Goal: Task Accomplishment & Management: Manage account settings

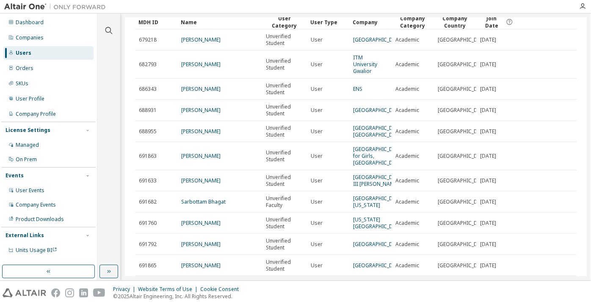
scroll to position [30, 0]
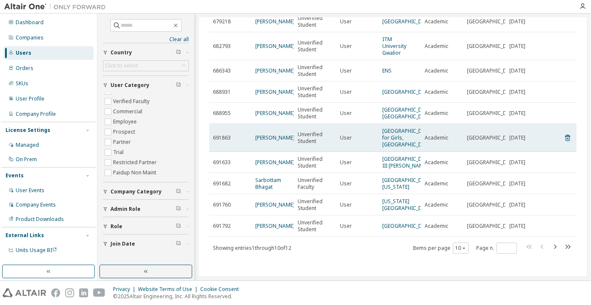
scroll to position [77, 0]
click at [273, 134] on link "Riya Dwivedi" at bounding box center [274, 137] width 39 height 7
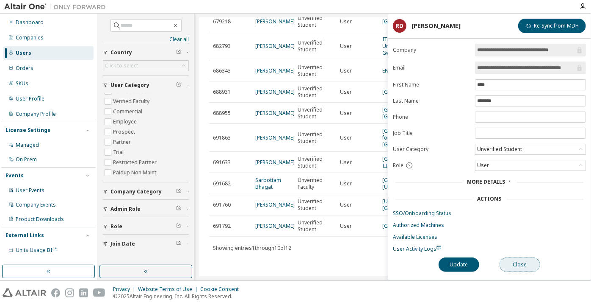
click at [516, 260] on button "Close" at bounding box center [520, 264] width 41 height 14
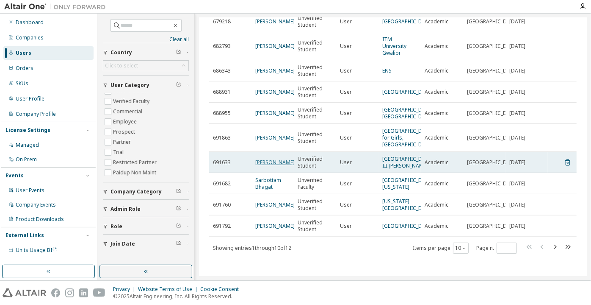
click at [263, 158] on link "Melissa Gamar" at bounding box center [274, 161] width 39 height 7
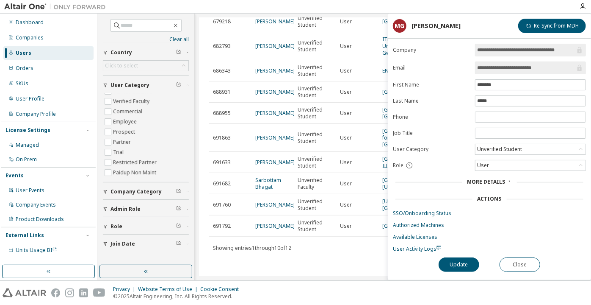
drag, startPoint x: 549, startPoint y: 67, endPoint x: 516, endPoint y: 72, distance: 33.0
click at [516, 72] on span "**********" at bounding box center [530, 67] width 111 height 13
click at [514, 266] on button "Close" at bounding box center [520, 264] width 41 height 14
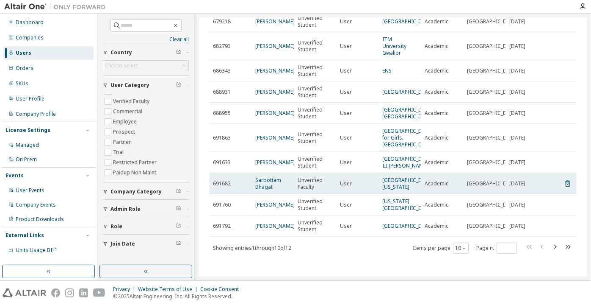
scroll to position [82, 0]
click at [269, 177] on link "Sarbottam Bhagat" at bounding box center [268, 183] width 26 height 14
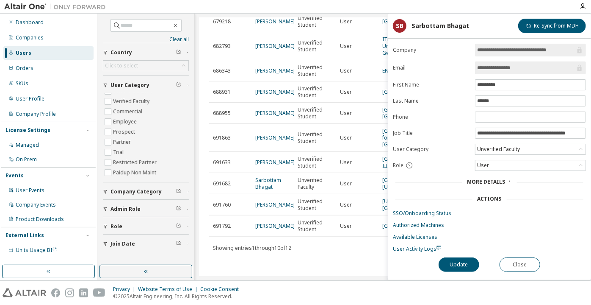
drag, startPoint x: 519, startPoint y: 72, endPoint x: 501, endPoint y: 72, distance: 17.8
click at [501, 72] on span "**********" at bounding box center [530, 67] width 111 height 13
click at [483, 69] on input "**********" at bounding box center [526, 68] width 98 height 8
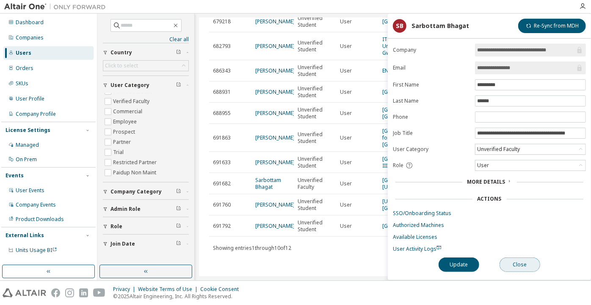
click at [512, 257] on button "Close" at bounding box center [520, 264] width 41 height 14
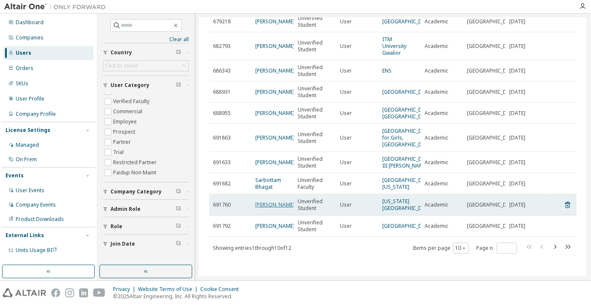
click at [269, 201] on link "[PERSON_NAME]" at bounding box center [274, 204] width 39 height 7
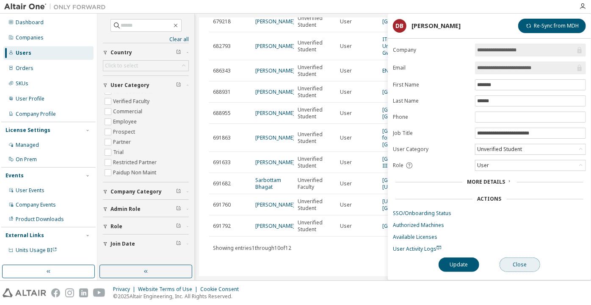
click at [534, 266] on button "Close" at bounding box center [520, 264] width 41 height 14
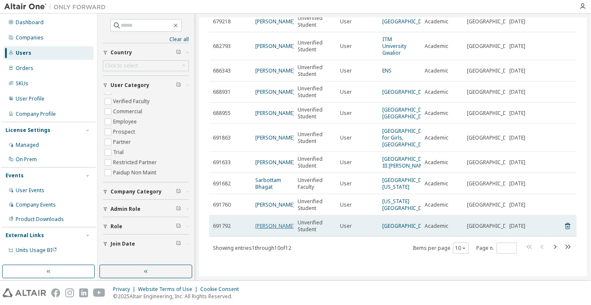
click at [271, 223] on link "Shirlyn Ong" at bounding box center [274, 225] width 39 height 7
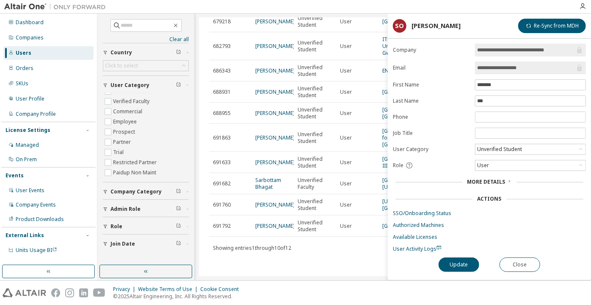
drag, startPoint x: 529, startPoint y: 65, endPoint x: 510, endPoint y: 68, distance: 19.3
click at [510, 68] on input "**********" at bounding box center [526, 68] width 98 height 8
click at [489, 70] on input "**********" at bounding box center [526, 68] width 98 height 8
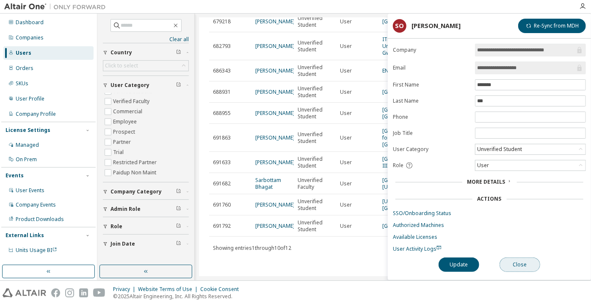
click at [528, 264] on button "Close" at bounding box center [520, 264] width 41 height 14
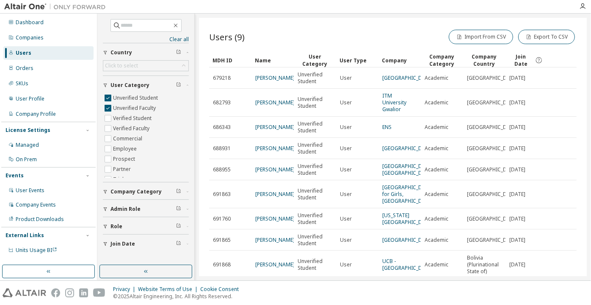
scroll to position [61, 0]
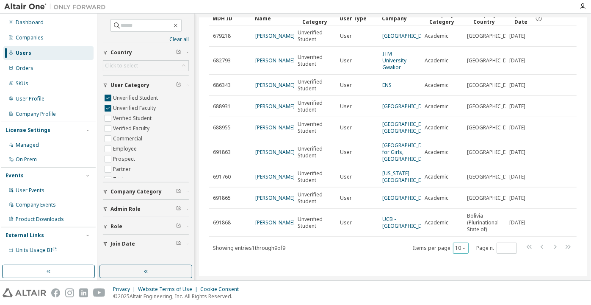
click at [455, 248] on button "10" at bounding box center [460, 247] width 11 height 7
click at [450, 235] on div "100" at bounding box center [458, 236] width 68 height 10
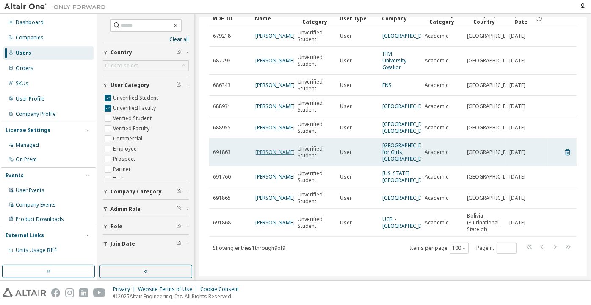
click at [277, 148] on link "Riya Dwivedi" at bounding box center [274, 151] width 39 height 7
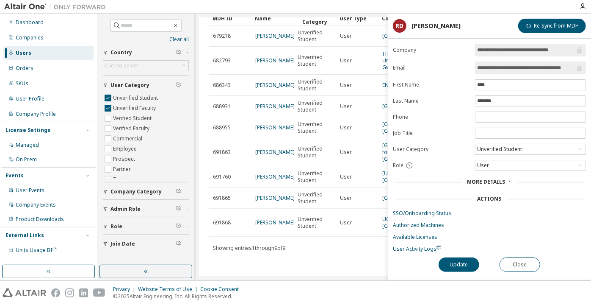
click at [501, 146] on div "Unverified Student" at bounding box center [499, 148] width 47 height 9
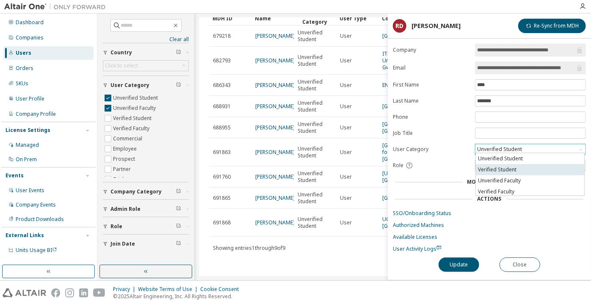
click at [500, 170] on li "Verified Student" at bounding box center [530, 169] width 108 height 11
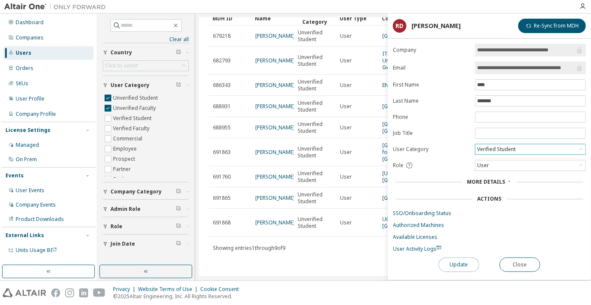
click at [462, 264] on button "Update" at bounding box center [459, 264] width 41 height 14
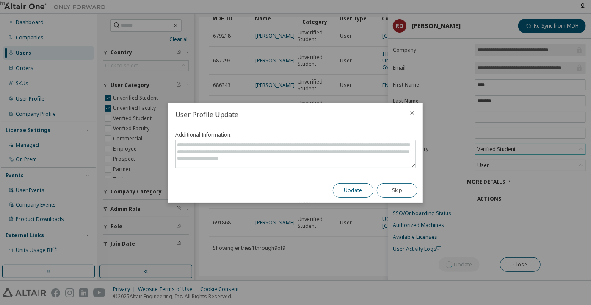
click at [356, 187] on button "Update" at bounding box center [353, 190] width 41 height 14
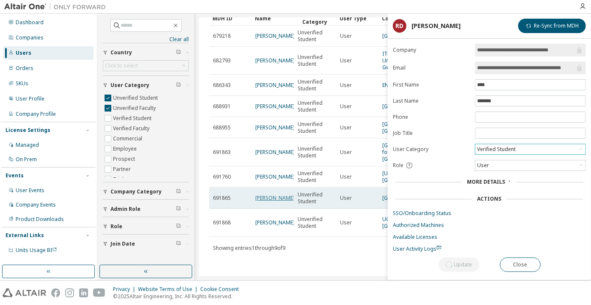
click at [261, 194] on link "glen maxwell" at bounding box center [274, 197] width 39 height 7
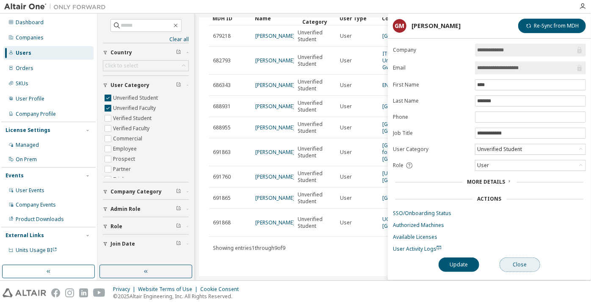
click at [528, 258] on button "Close" at bounding box center [520, 264] width 41 height 14
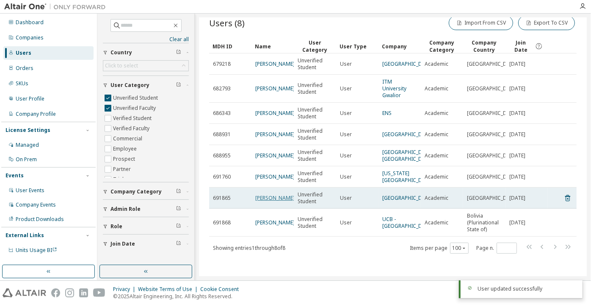
scroll to position [33, 0]
click at [285, 194] on link "glen maxwell" at bounding box center [274, 197] width 39 height 7
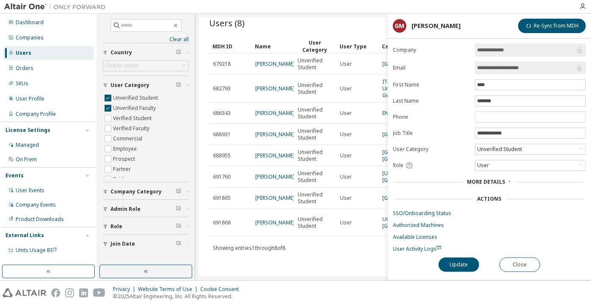
drag, startPoint x: 536, startPoint y: 69, endPoint x: 500, endPoint y: 66, distance: 35.7
click at [500, 66] on input "**********" at bounding box center [526, 68] width 98 height 8
click at [524, 258] on button "Close" at bounding box center [520, 264] width 41 height 14
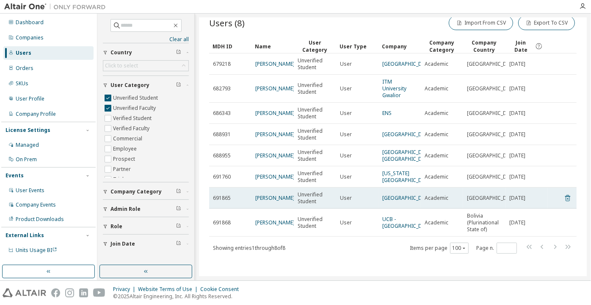
click at [565, 193] on icon at bounding box center [568, 198] width 8 height 10
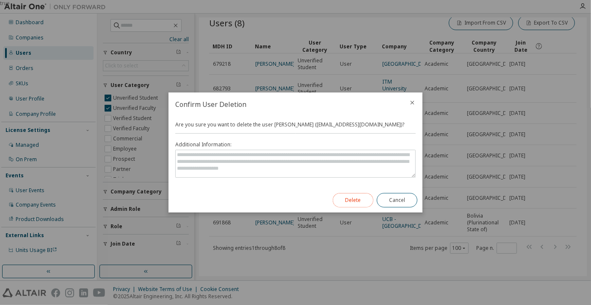
click at [360, 195] on button "Delete" at bounding box center [353, 200] width 41 height 14
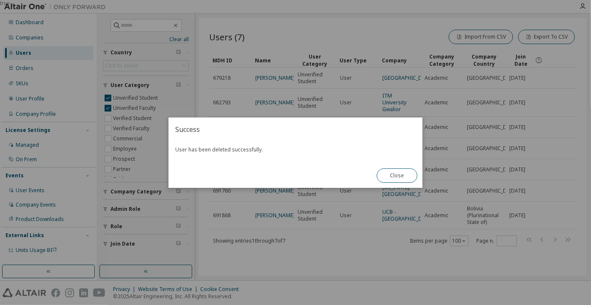
scroll to position [12, 0]
click at [398, 180] on button "Close" at bounding box center [397, 175] width 41 height 14
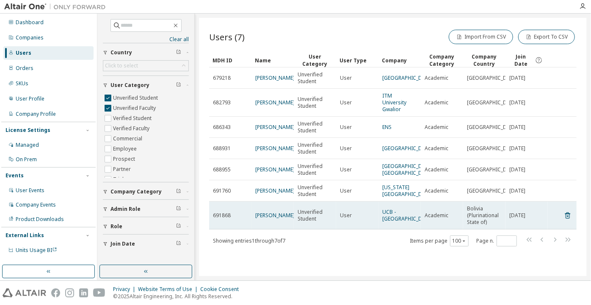
click at [272, 212] on span "[PERSON_NAME]" at bounding box center [274, 215] width 39 height 7
click at [265, 212] on link "[PERSON_NAME]" at bounding box center [274, 214] width 39 height 7
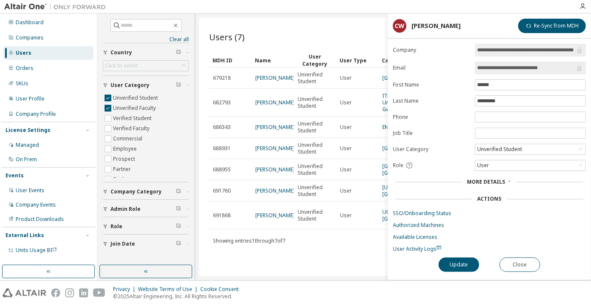
drag, startPoint x: 562, startPoint y: 71, endPoint x: 512, endPoint y: 69, distance: 50.0
click at [512, 69] on span "**********" at bounding box center [530, 67] width 111 height 13
click at [497, 68] on input "**********" at bounding box center [526, 68] width 98 height 8
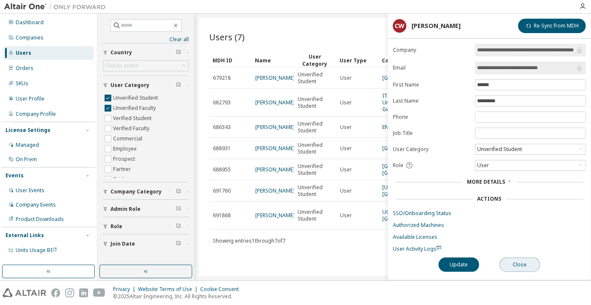
click at [515, 257] on button "Close" at bounding box center [520, 264] width 41 height 14
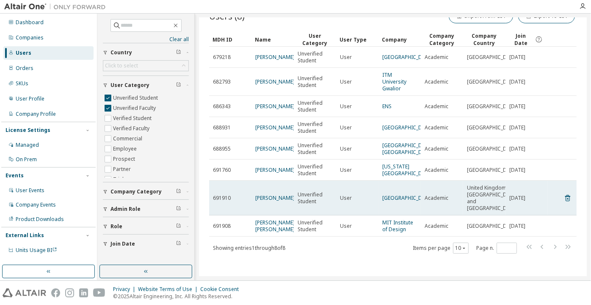
scroll to position [33, 0]
click at [268, 194] on link "[PERSON_NAME]" at bounding box center [274, 197] width 39 height 7
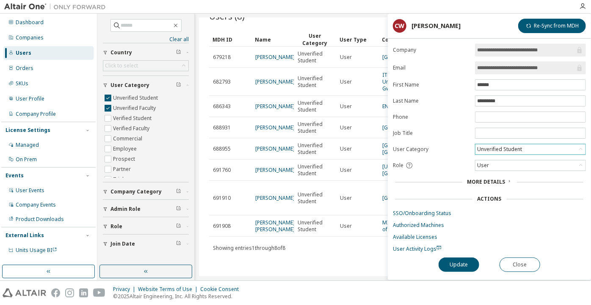
click at [504, 148] on div "Unverified Student" at bounding box center [499, 148] width 47 height 9
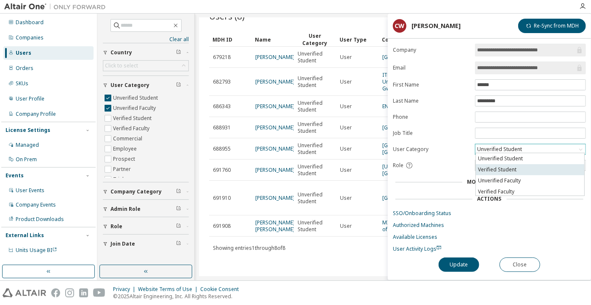
click at [505, 166] on li "Verified Student" at bounding box center [530, 169] width 108 height 11
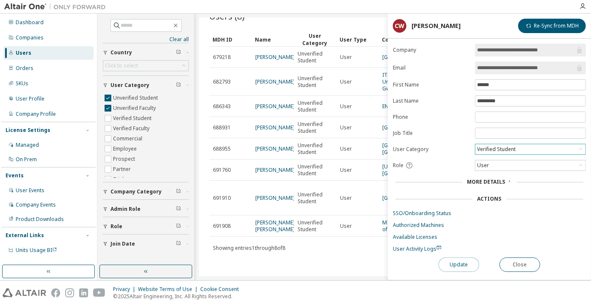
click at [470, 258] on button "Update" at bounding box center [459, 264] width 41 height 14
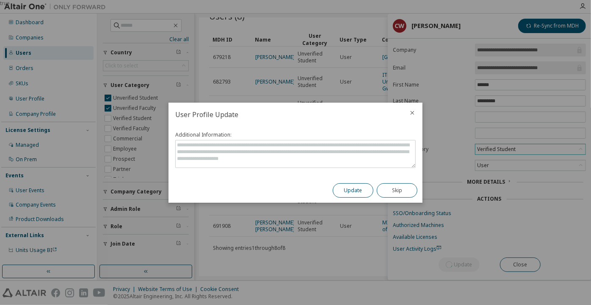
click at [354, 190] on button "Update" at bounding box center [353, 190] width 41 height 14
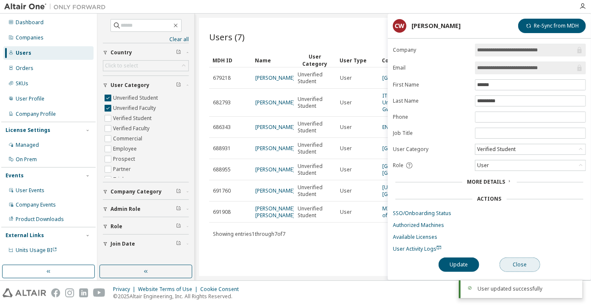
click at [525, 260] on button "Close" at bounding box center [520, 264] width 41 height 14
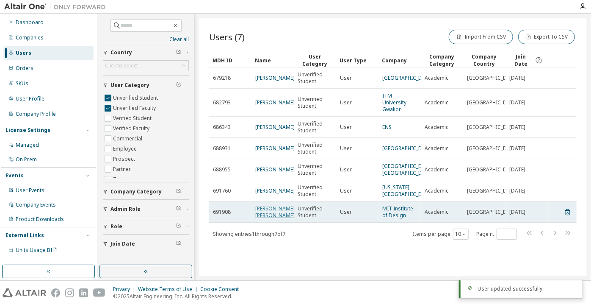
click at [274, 213] on link "[PERSON_NAME] [PERSON_NAME]" at bounding box center [274, 212] width 39 height 14
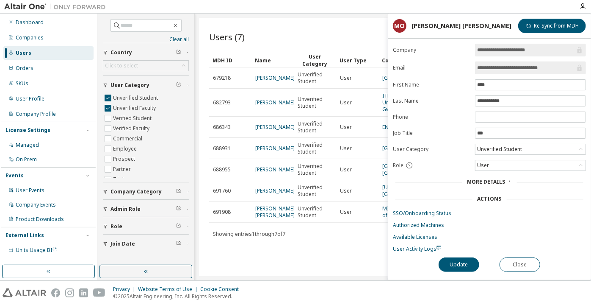
click at [519, 72] on span "**********" at bounding box center [530, 67] width 111 height 13
click at [530, 265] on button "Close" at bounding box center [520, 264] width 41 height 14
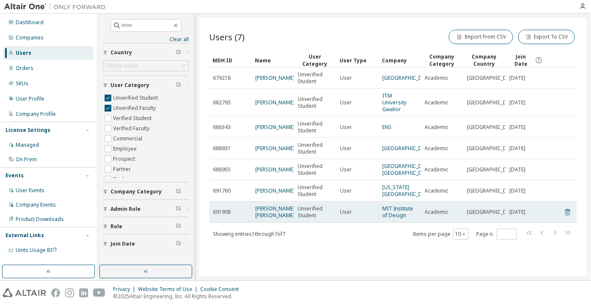
click at [565, 217] on icon at bounding box center [568, 212] width 8 height 10
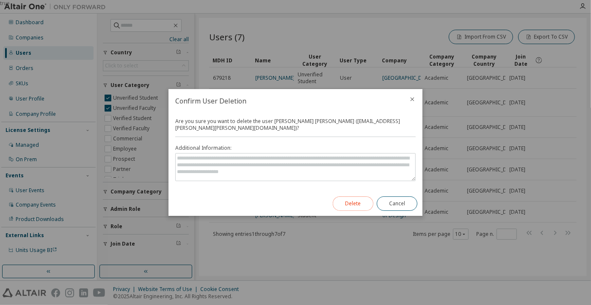
click at [360, 202] on button "Delete" at bounding box center [353, 203] width 41 height 14
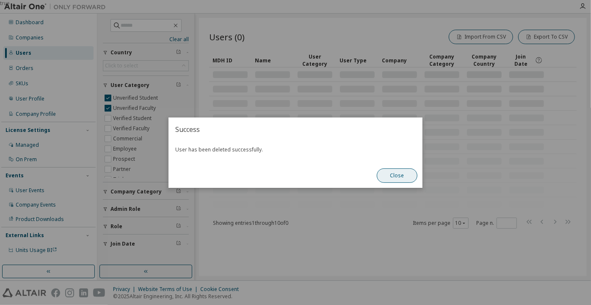
click at [386, 178] on button "Close" at bounding box center [397, 175] width 41 height 14
